Goal: Information Seeking & Learning: Learn about a topic

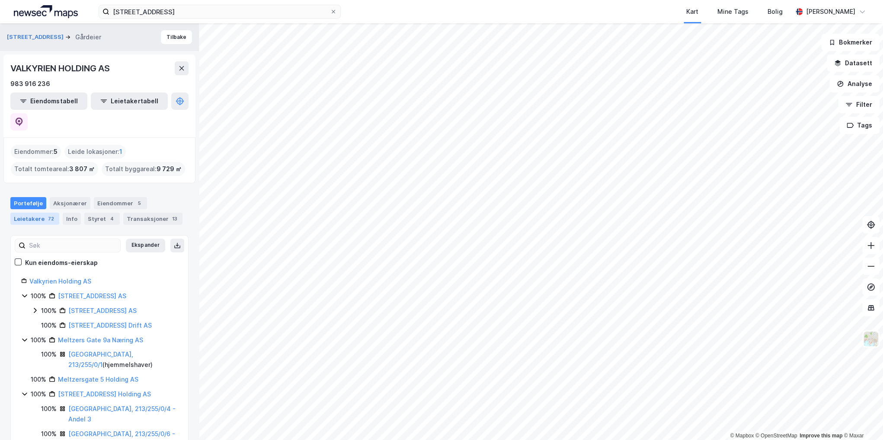
click at [43, 213] on div "Leietakere 72" at bounding box center [34, 219] width 49 height 12
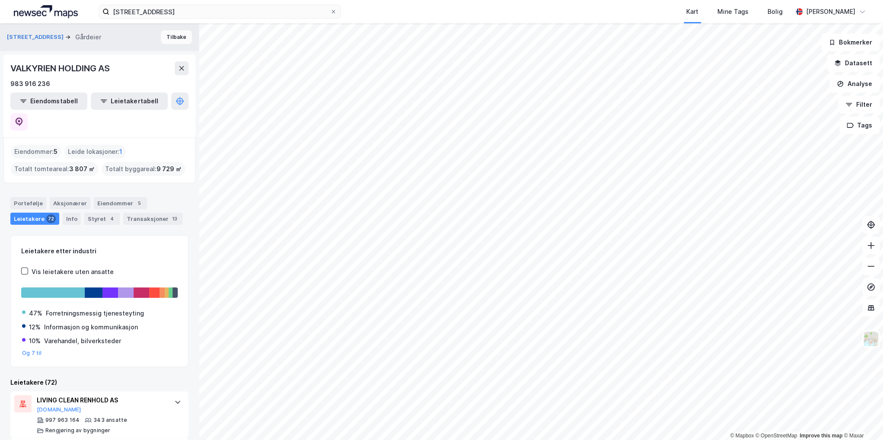
click at [178, 35] on button "Tilbake" at bounding box center [176, 37] width 31 height 14
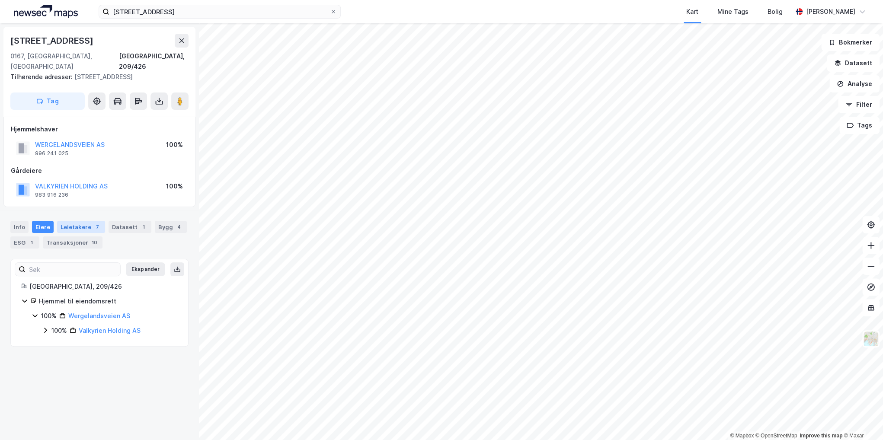
click at [75, 221] on div "Leietakere 7" at bounding box center [81, 227] width 48 height 12
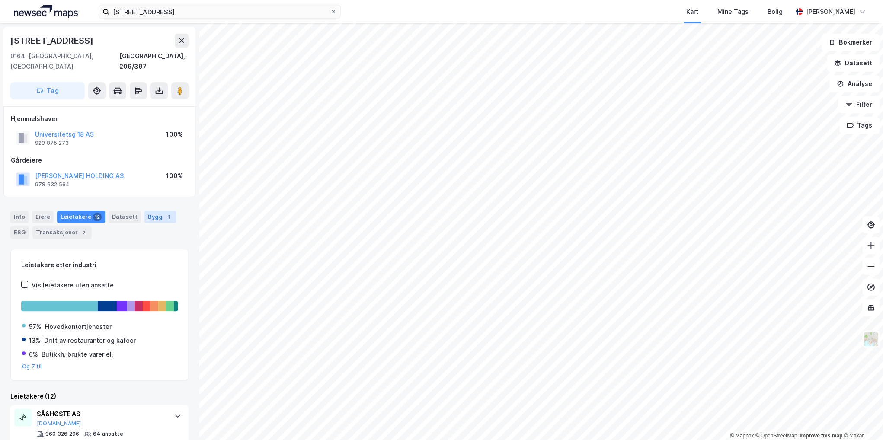
click at [144, 211] on div "Bygg 1" at bounding box center [160, 217] width 32 height 12
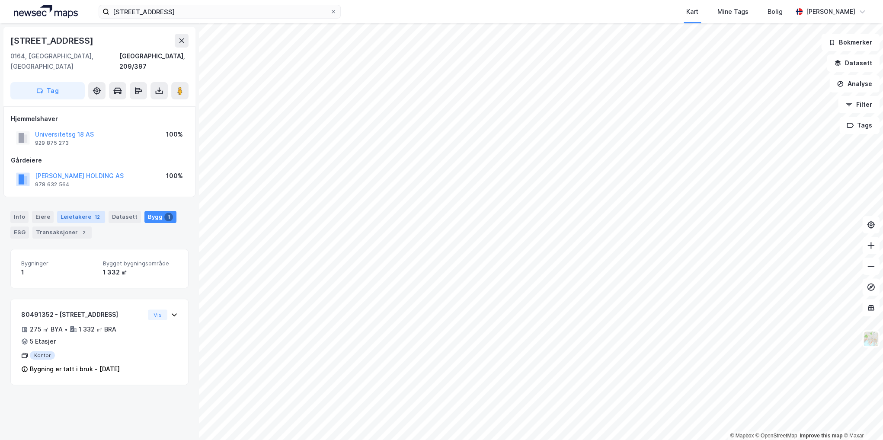
click at [80, 211] on div "Leietakere 12" at bounding box center [81, 217] width 48 height 12
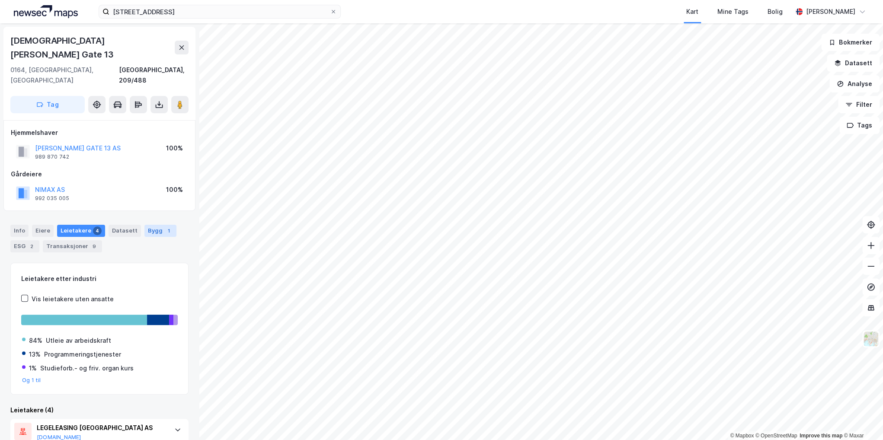
click at [147, 225] on div "Bygg 1" at bounding box center [160, 231] width 32 height 12
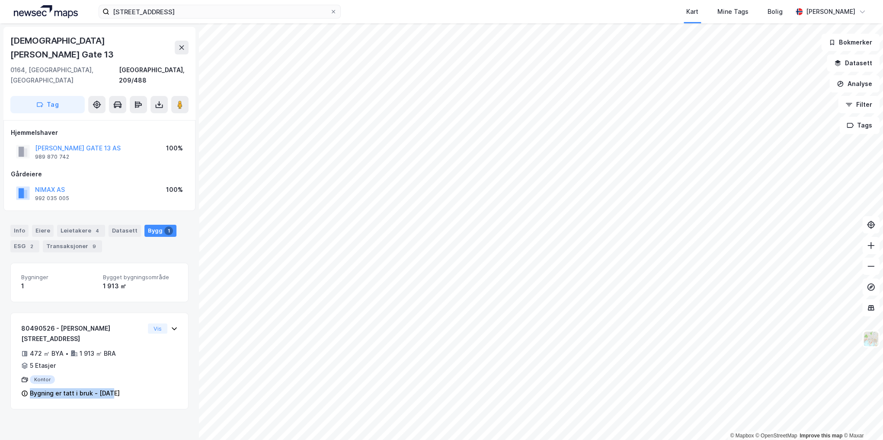
drag, startPoint x: 103, startPoint y: 339, endPoint x: 104, endPoint y: 419, distance: 79.5
click at [104, 419] on div "[PERSON_NAME][GEOGRAPHIC_DATA]/488 Tag Hjemmelshaver [PERSON_NAME][STREET_ADDRE…" at bounding box center [99, 231] width 199 height 417
click at [104, 405] on div "[PERSON_NAME][GEOGRAPHIC_DATA]/488 Tag Hjemmelshaver [PERSON_NAME][STREET_ADDRE…" at bounding box center [99, 231] width 199 height 417
click at [24, 240] on div "ESG 2" at bounding box center [24, 246] width 29 height 12
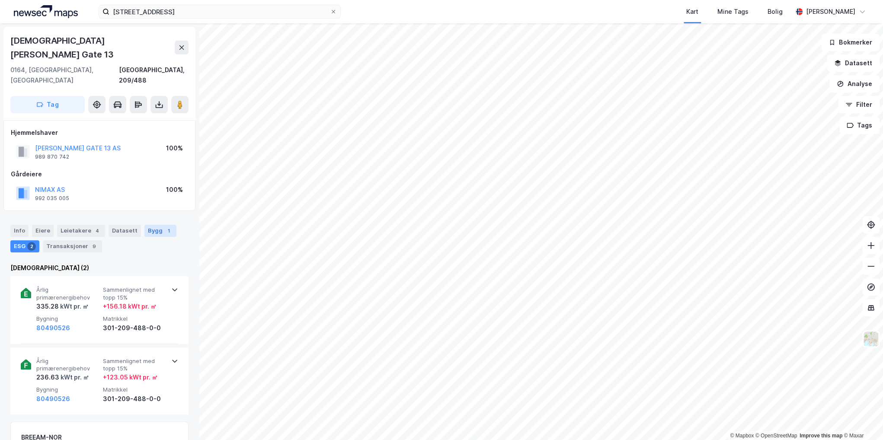
click at [145, 225] on div "Bygg 1" at bounding box center [160, 231] width 32 height 12
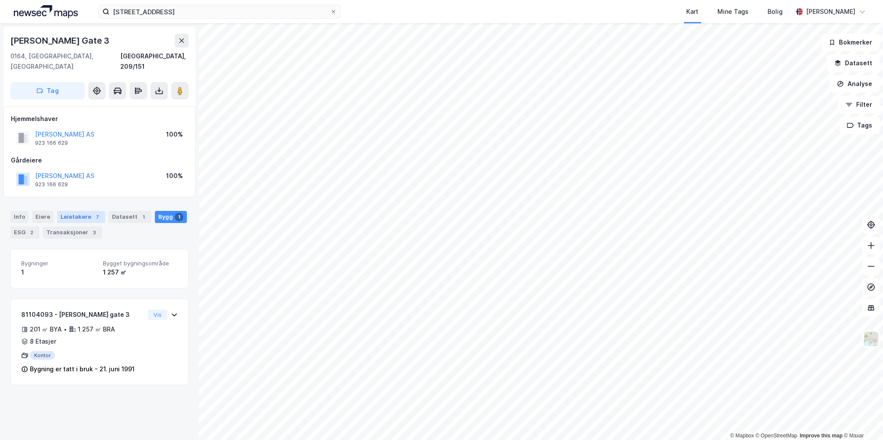
click at [77, 211] on div "Leietakere 7" at bounding box center [81, 217] width 48 height 12
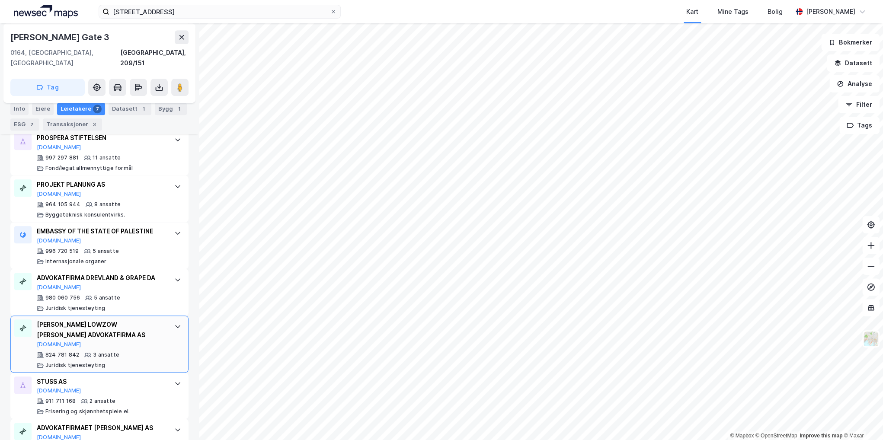
scroll to position [301, 0]
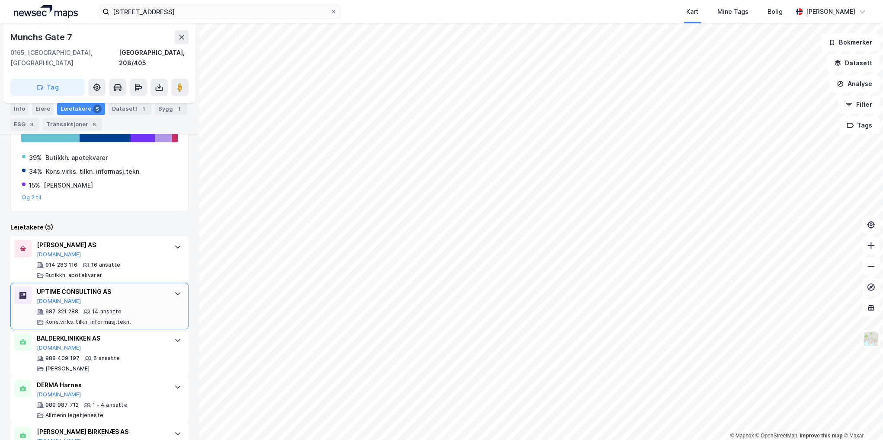
scroll to position [198, 0]
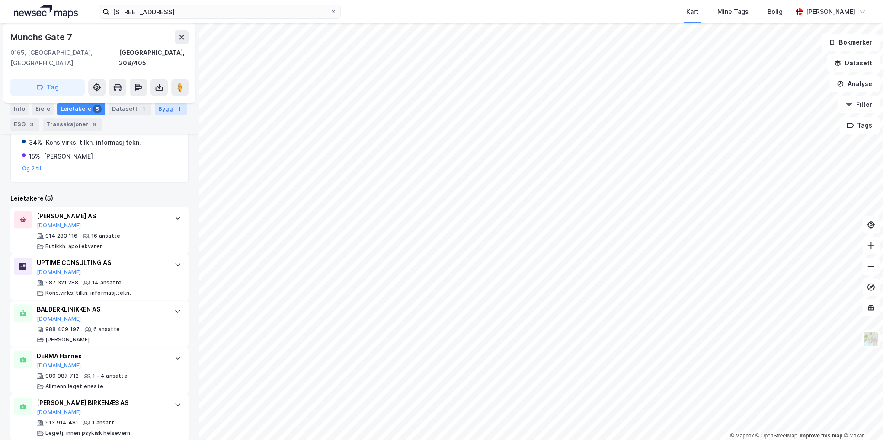
click at [157, 108] on div "Bygg 1" at bounding box center [171, 109] width 32 height 12
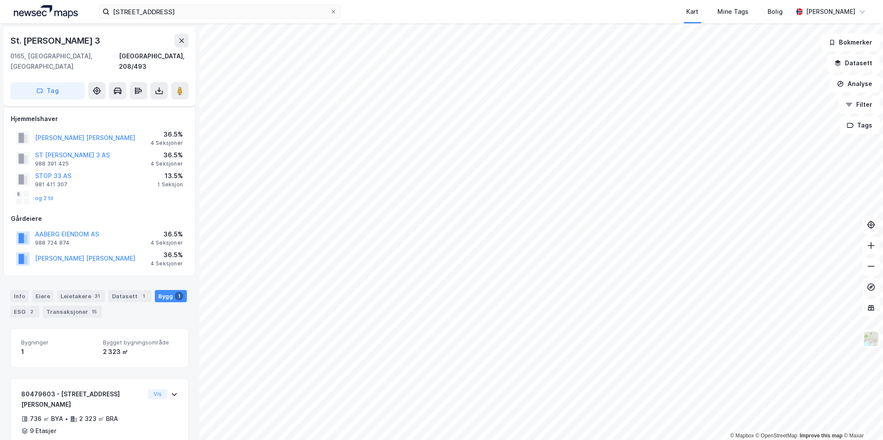
scroll to position [24, 0]
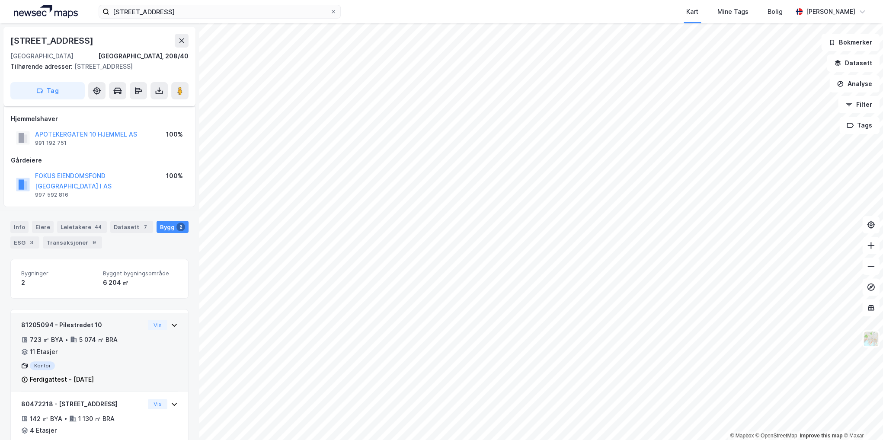
scroll to position [34, 0]
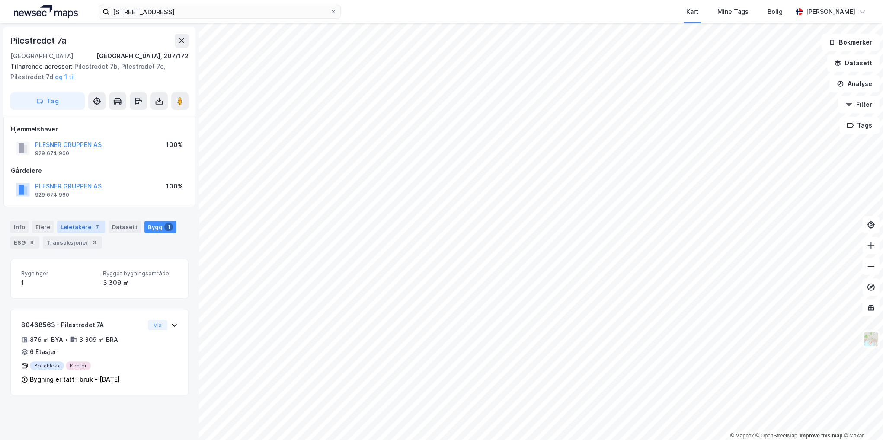
click at [80, 225] on div "Leietakere 7" at bounding box center [81, 227] width 48 height 12
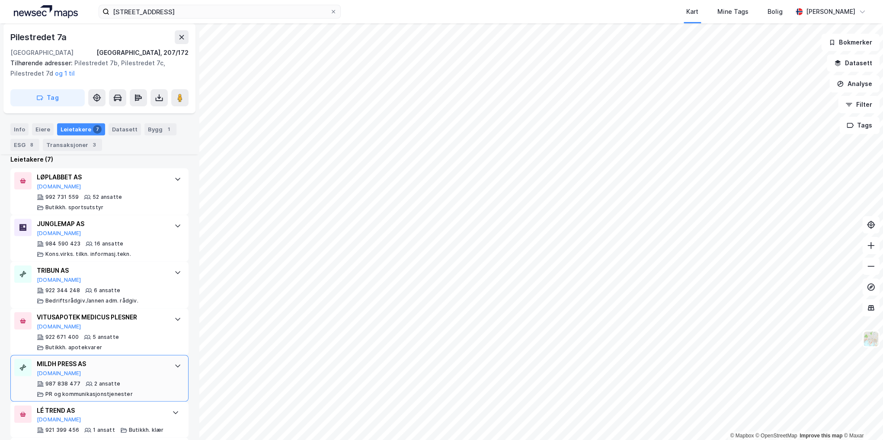
scroll to position [302, 0]
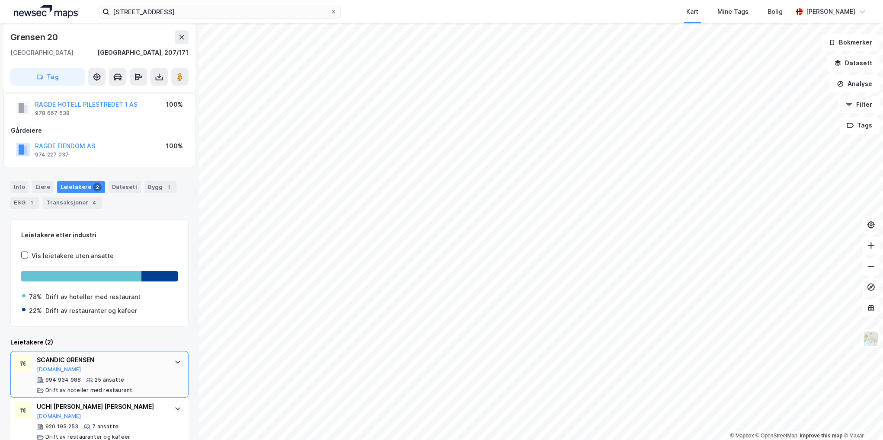
scroll to position [34, 0]
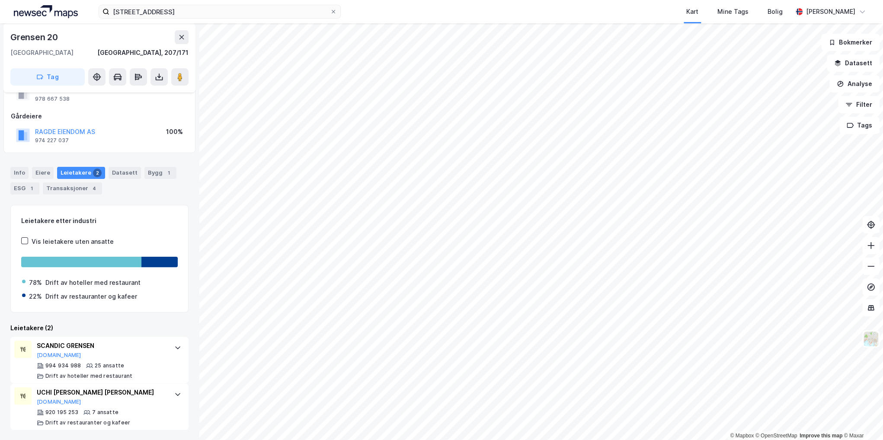
click at [373, 1] on div "[STREET_ADDRESS] Kart Mine Tags [PERSON_NAME] © Mapbox © OpenStreetMap Improve …" at bounding box center [441, 220] width 883 height 440
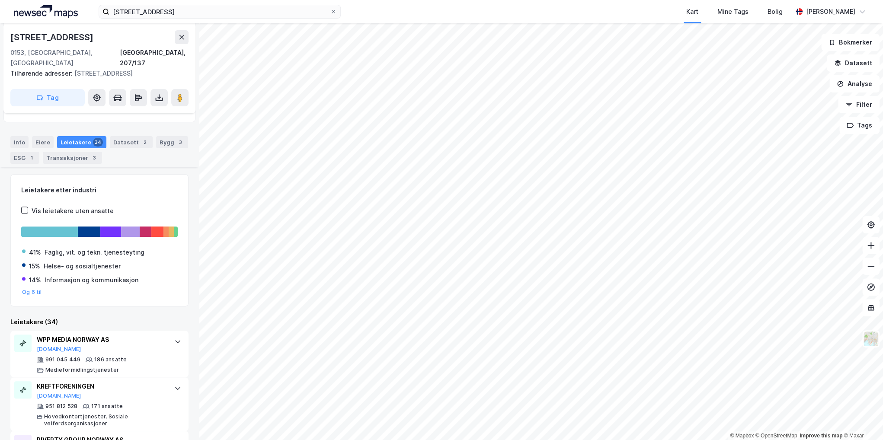
scroll to position [43, 0]
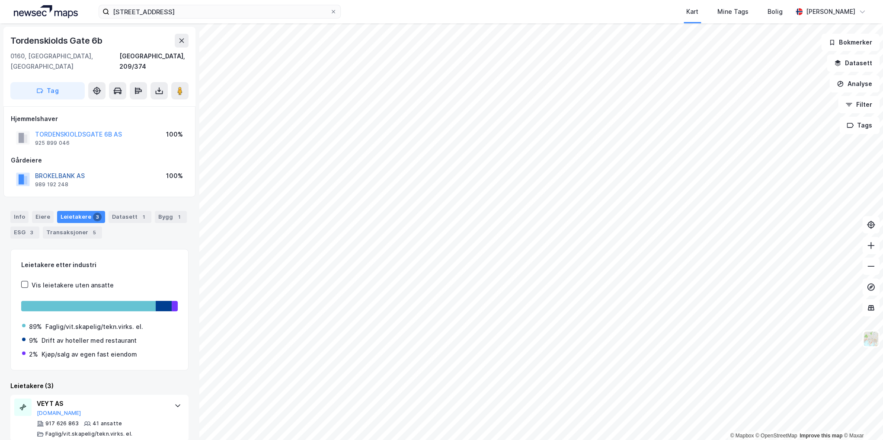
click at [0, 0] on button "BROKELBANK AS" at bounding box center [0, 0] width 0 height 0
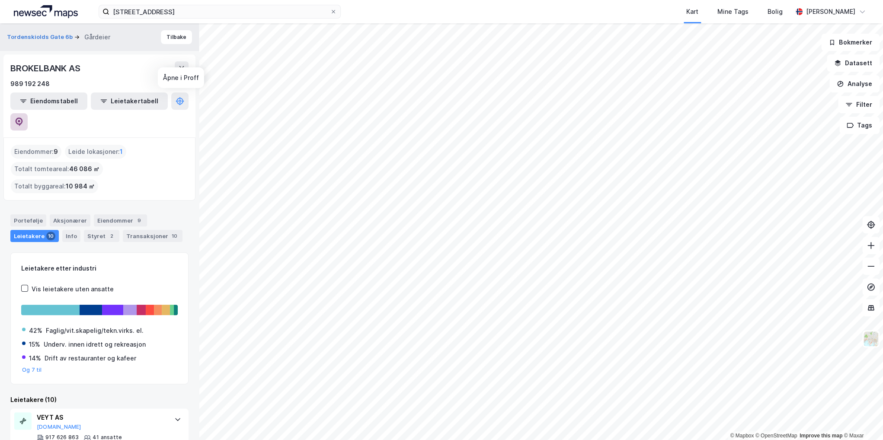
click at [28, 113] on button at bounding box center [18, 121] width 17 height 17
click at [167, 36] on button "Tilbake" at bounding box center [176, 37] width 31 height 14
